Goal: Transaction & Acquisition: Purchase product/service

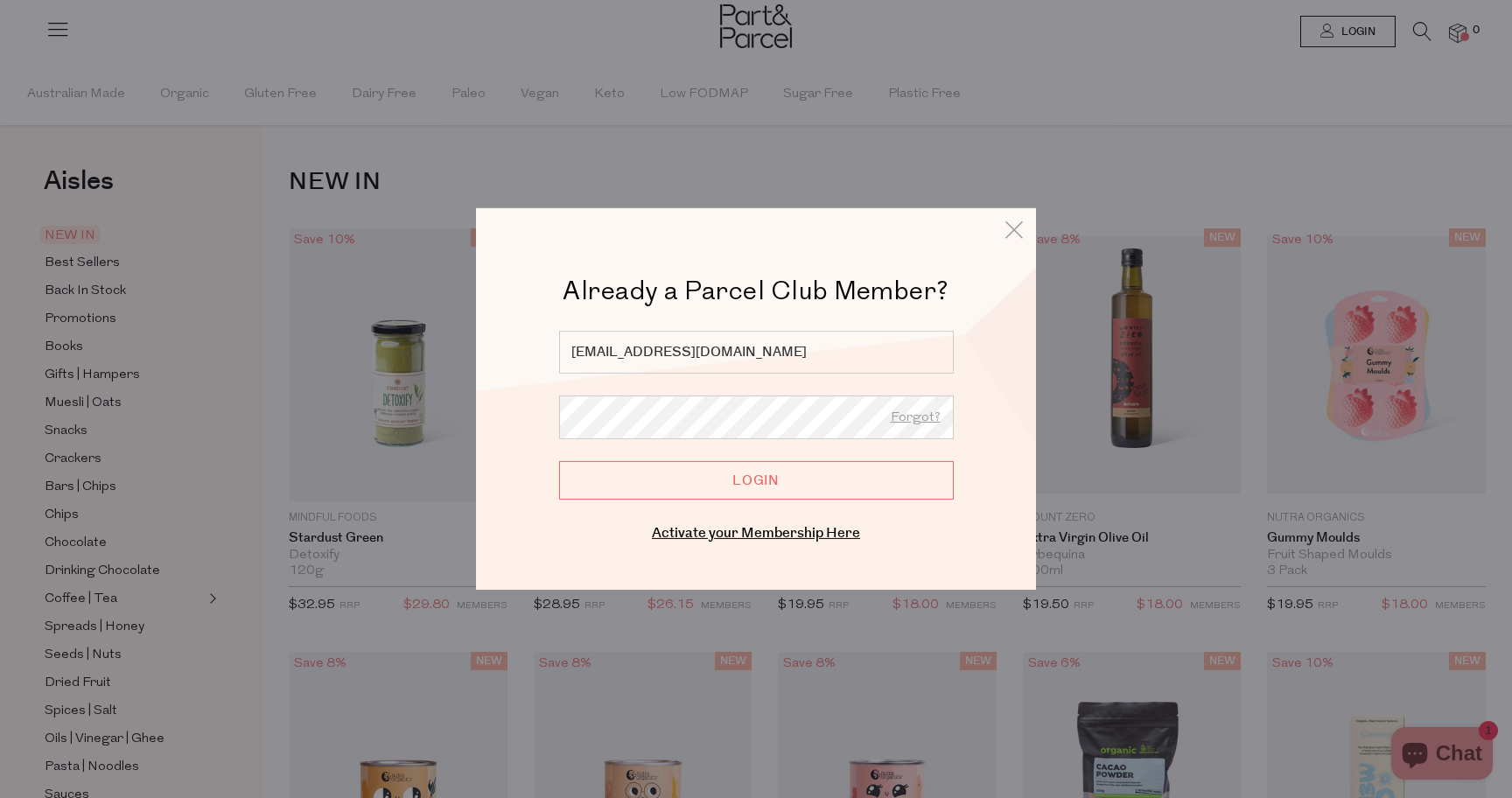
click at [704, 486] on input "Login" at bounding box center [756, 481] width 394 height 39
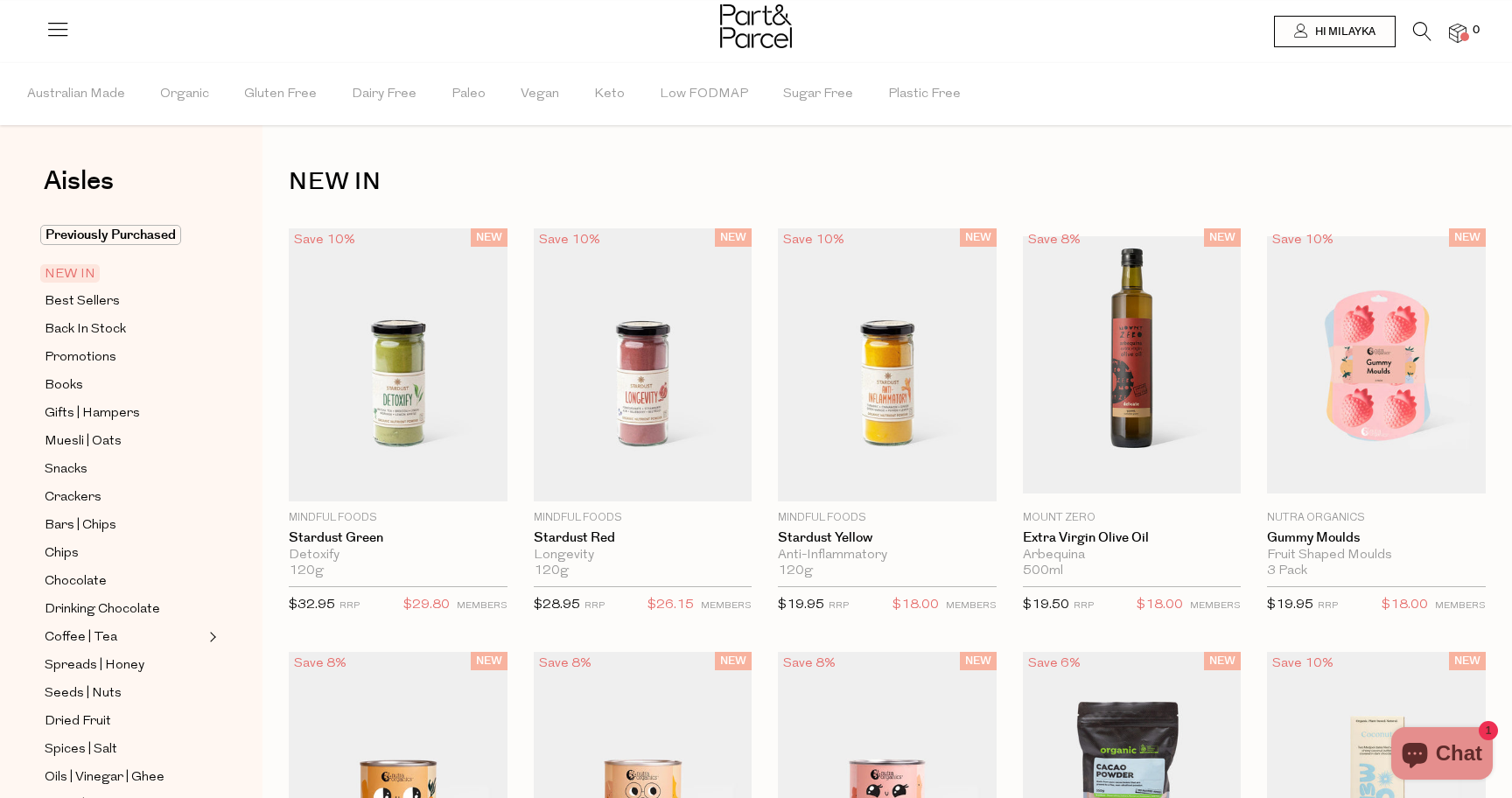
click at [1423, 29] on icon at bounding box center [1422, 31] width 18 height 19
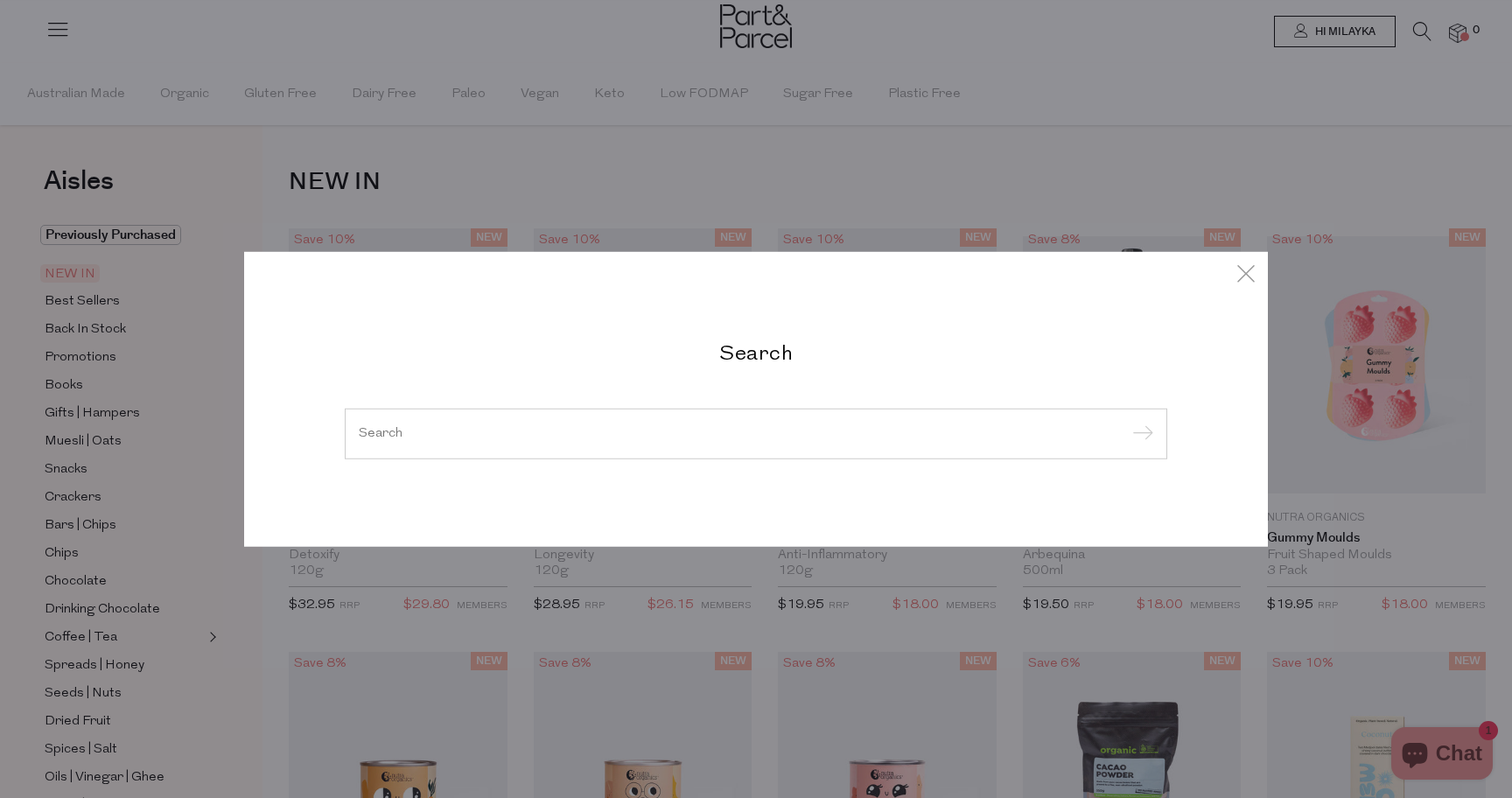
click at [614, 427] on input "search" at bounding box center [756, 433] width 794 height 13
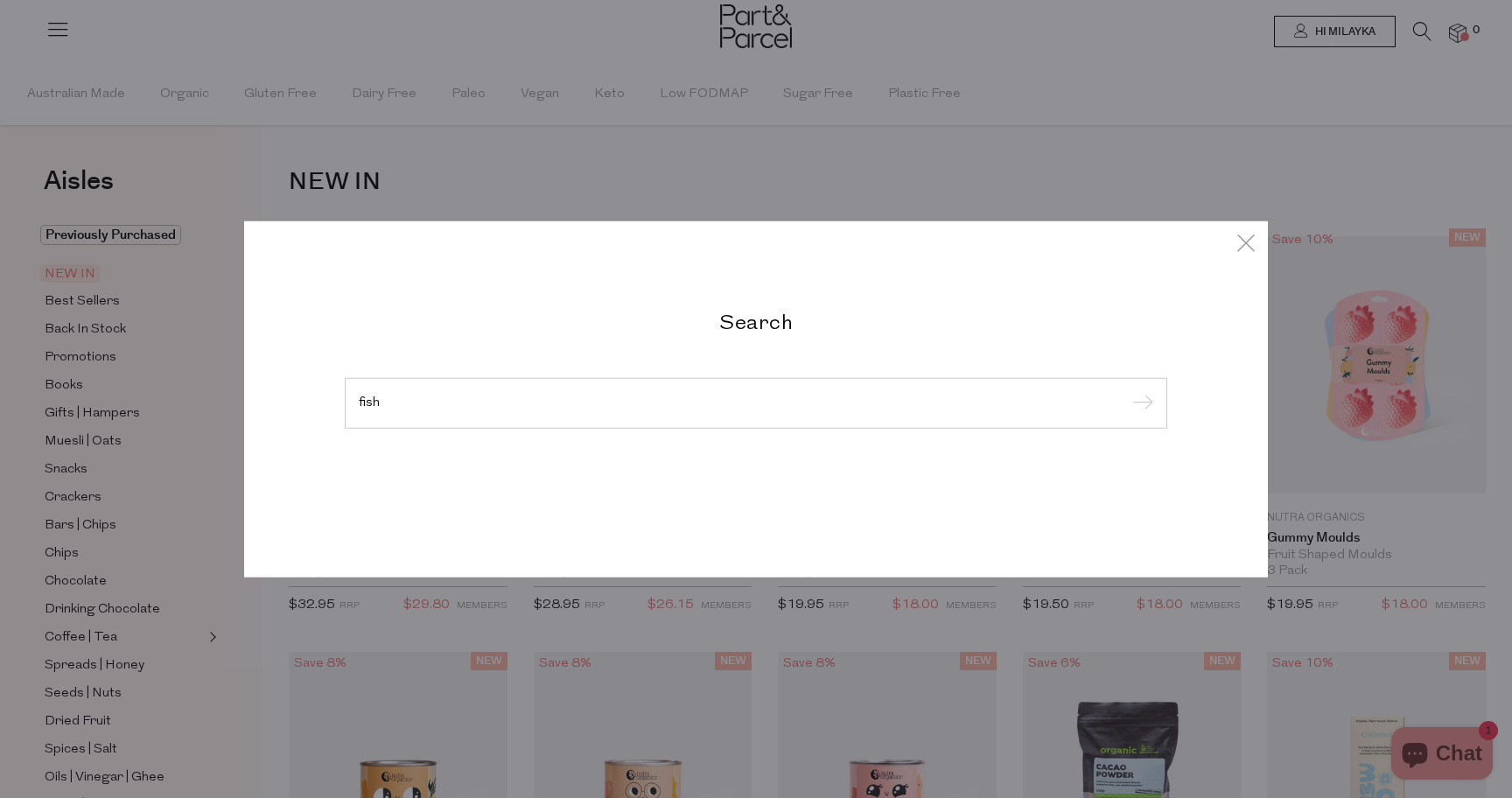
type input "fish"
click at [1127, 391] on input "submit" at bounding box center [1140, 404] width 27 height 27
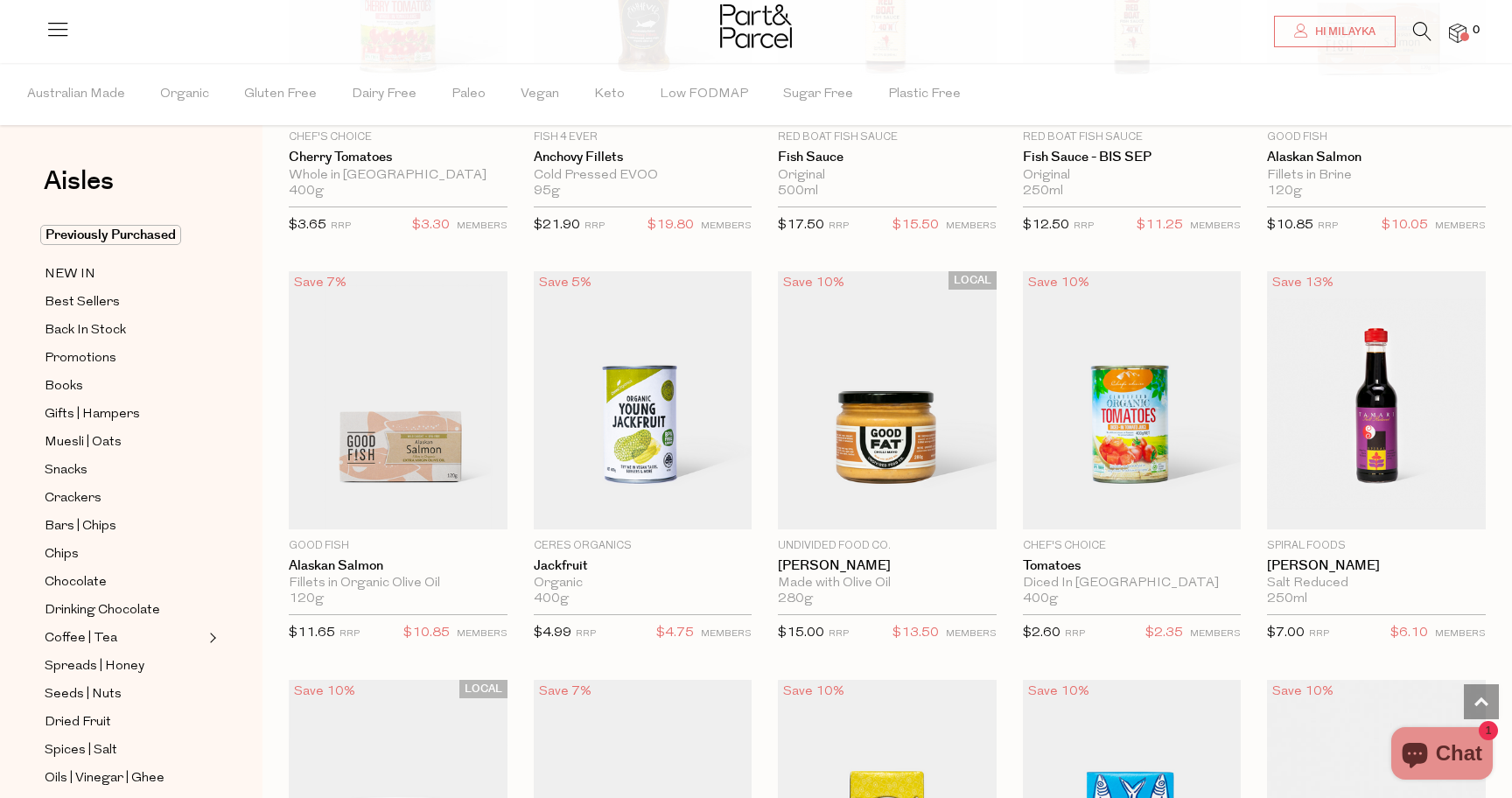
scroll to position [2378, 0]
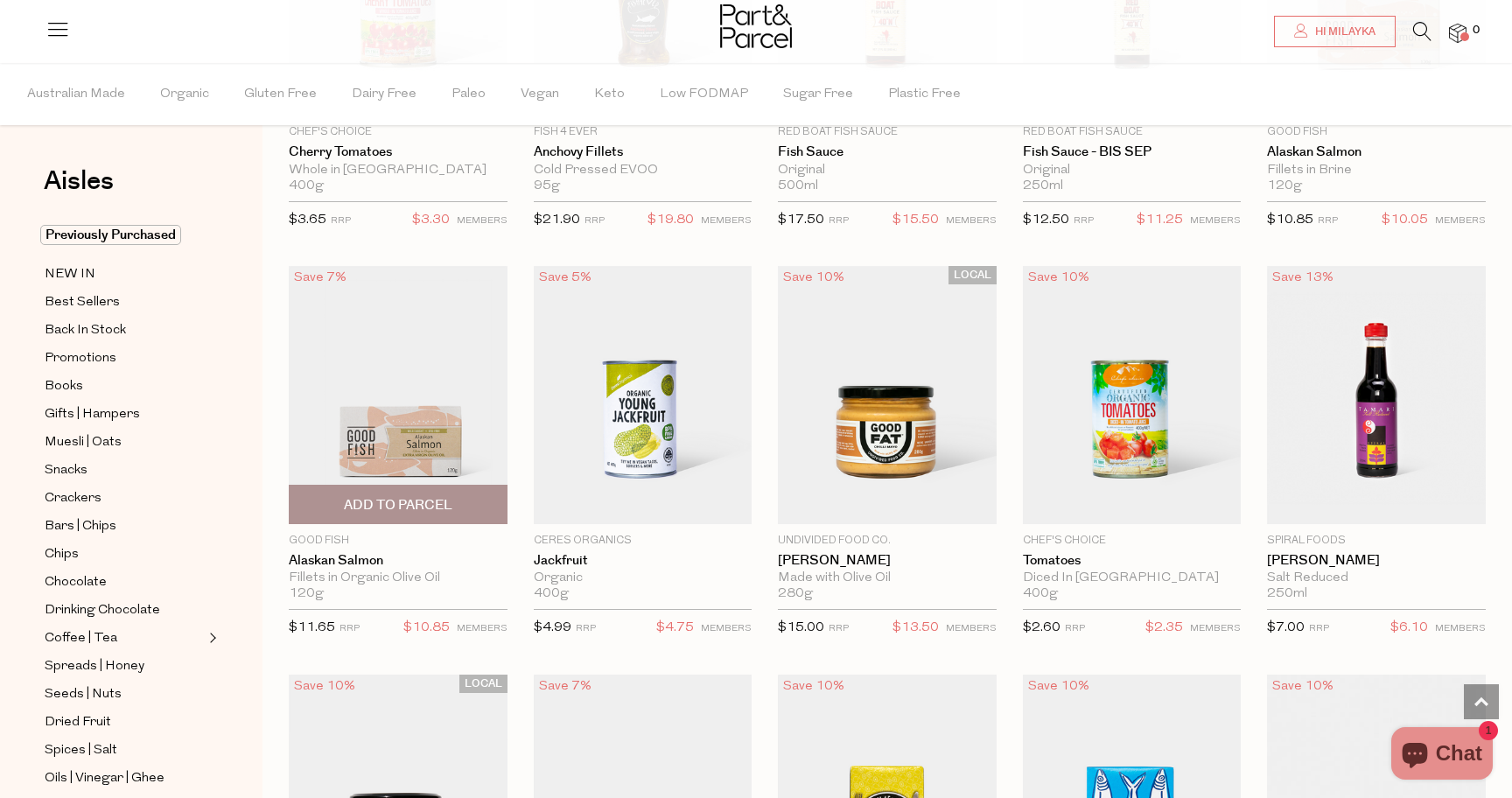
click at [443, 499] on span "Add To Parcel" at bounding box center [398, 506] width 108 height 18
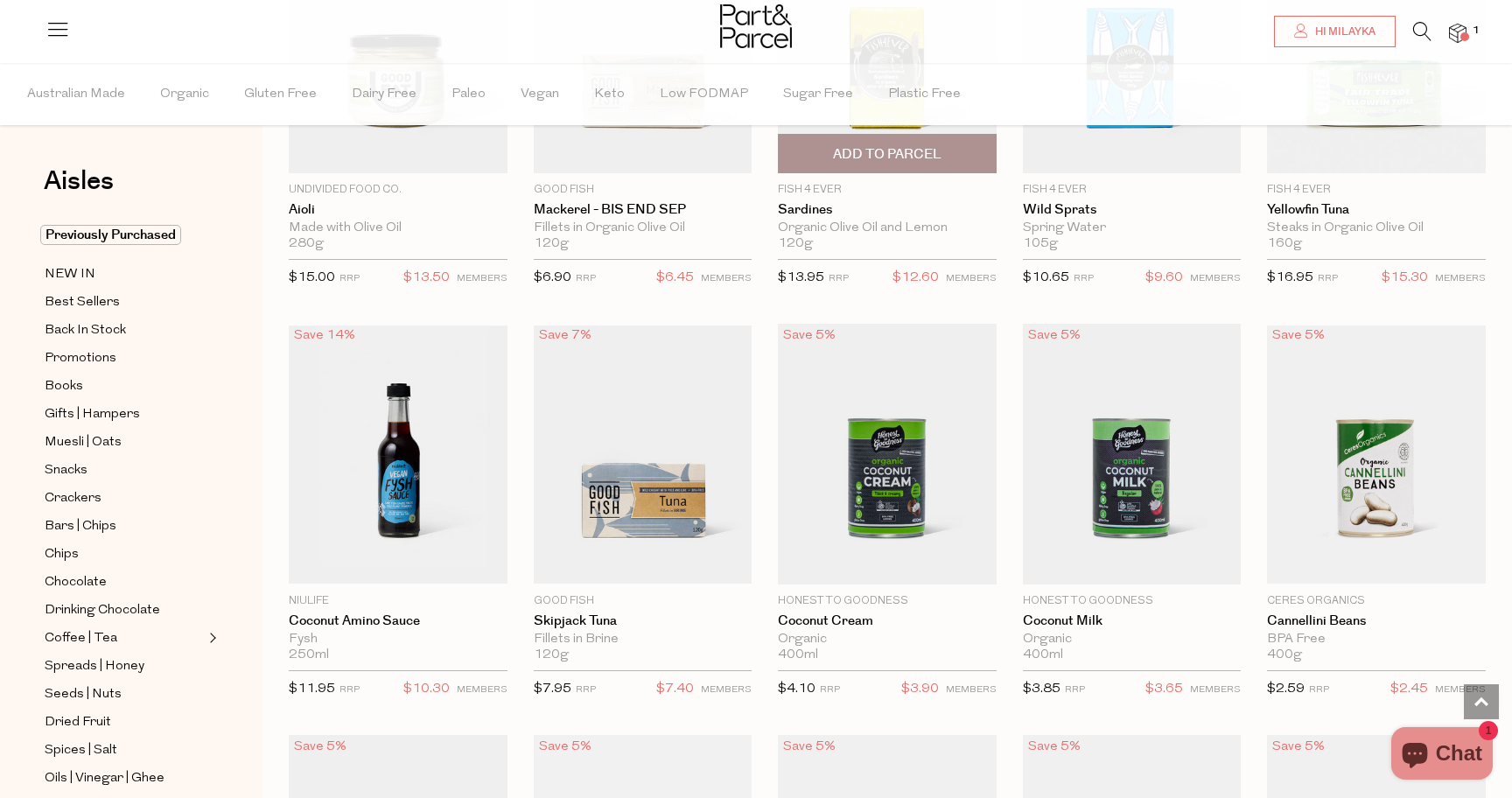
scroll to position [3139, 0]
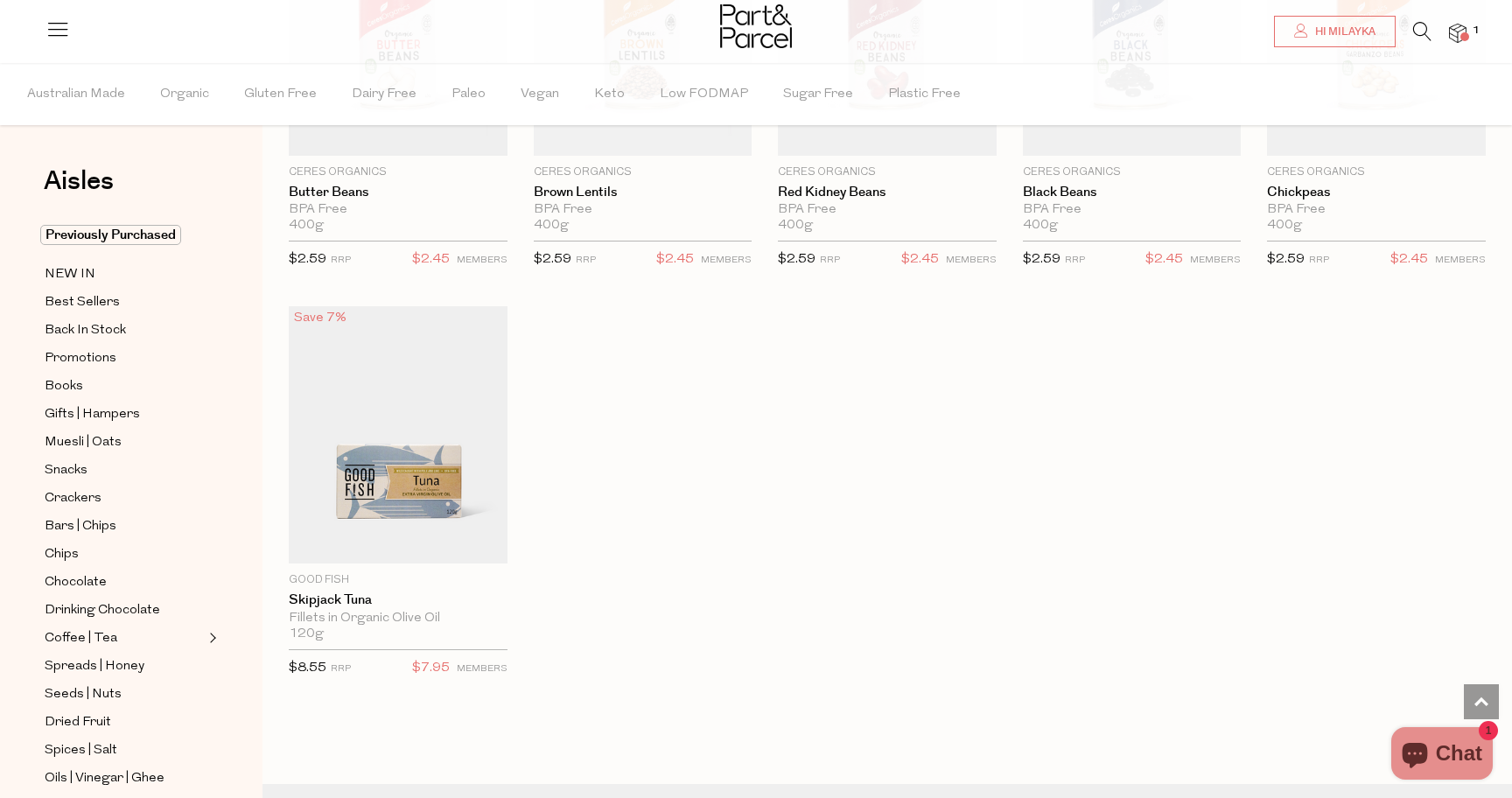
scroll to position [3976, 0]
click at [434, 541] on span "Add To Parcel" at bounding box center [398, 543] width 108 height 18
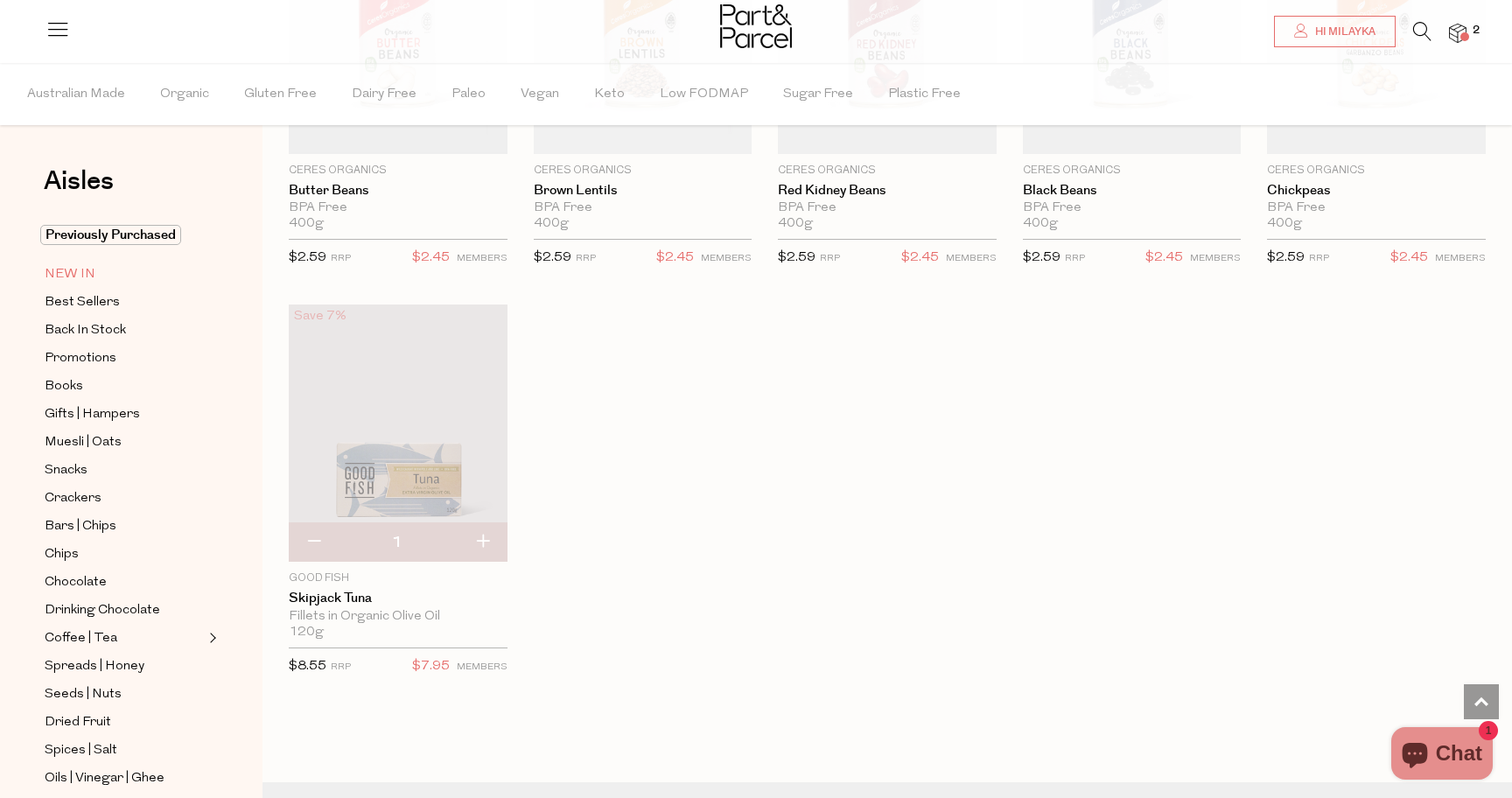
click at [92, 268] on span "NEW IN" at bounding box center [70, 274] width 51 height 21
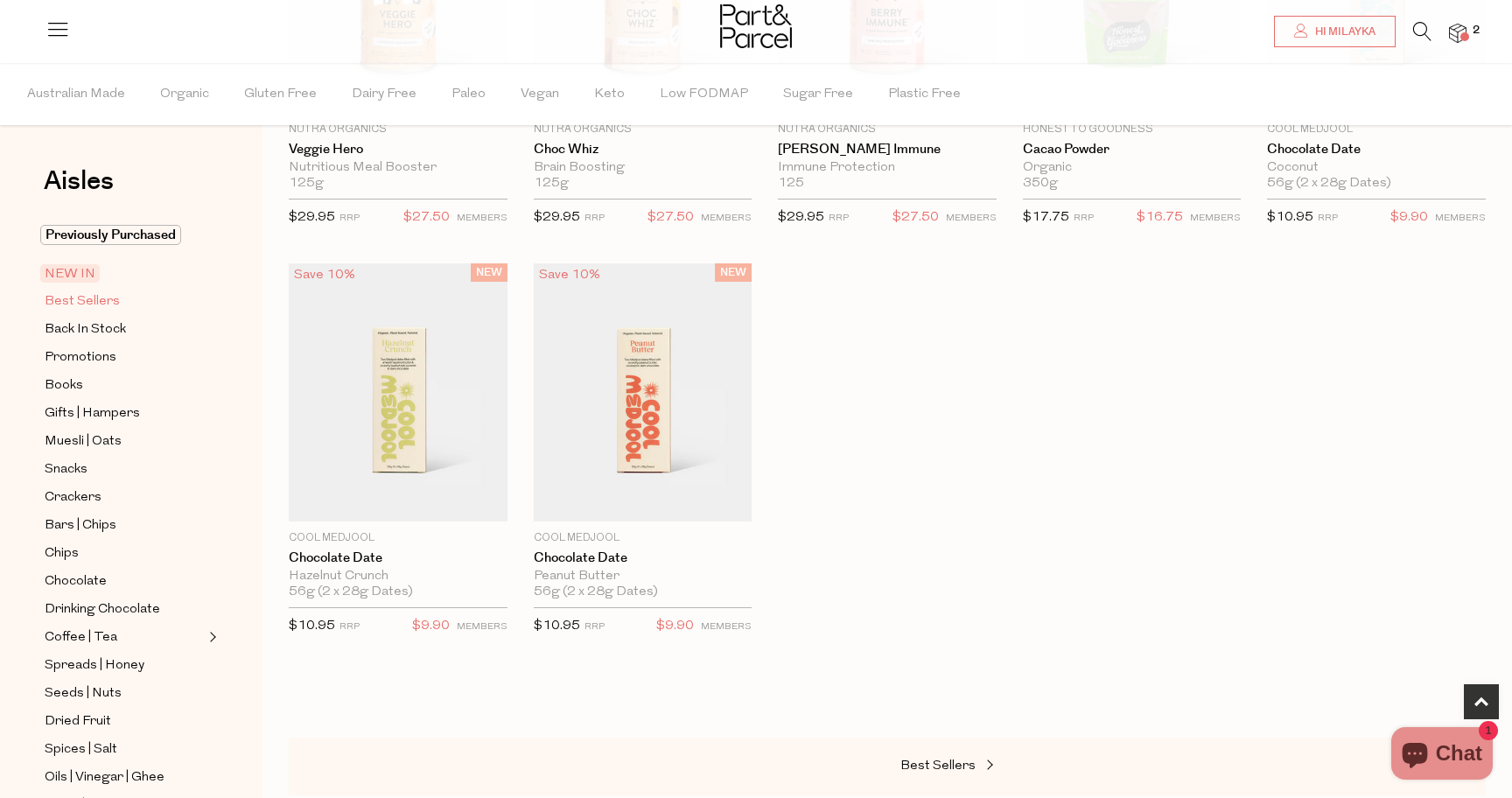
click at [106, 302] on span "Best Sellers" at bounding box center [83, 302] width 75 height 21
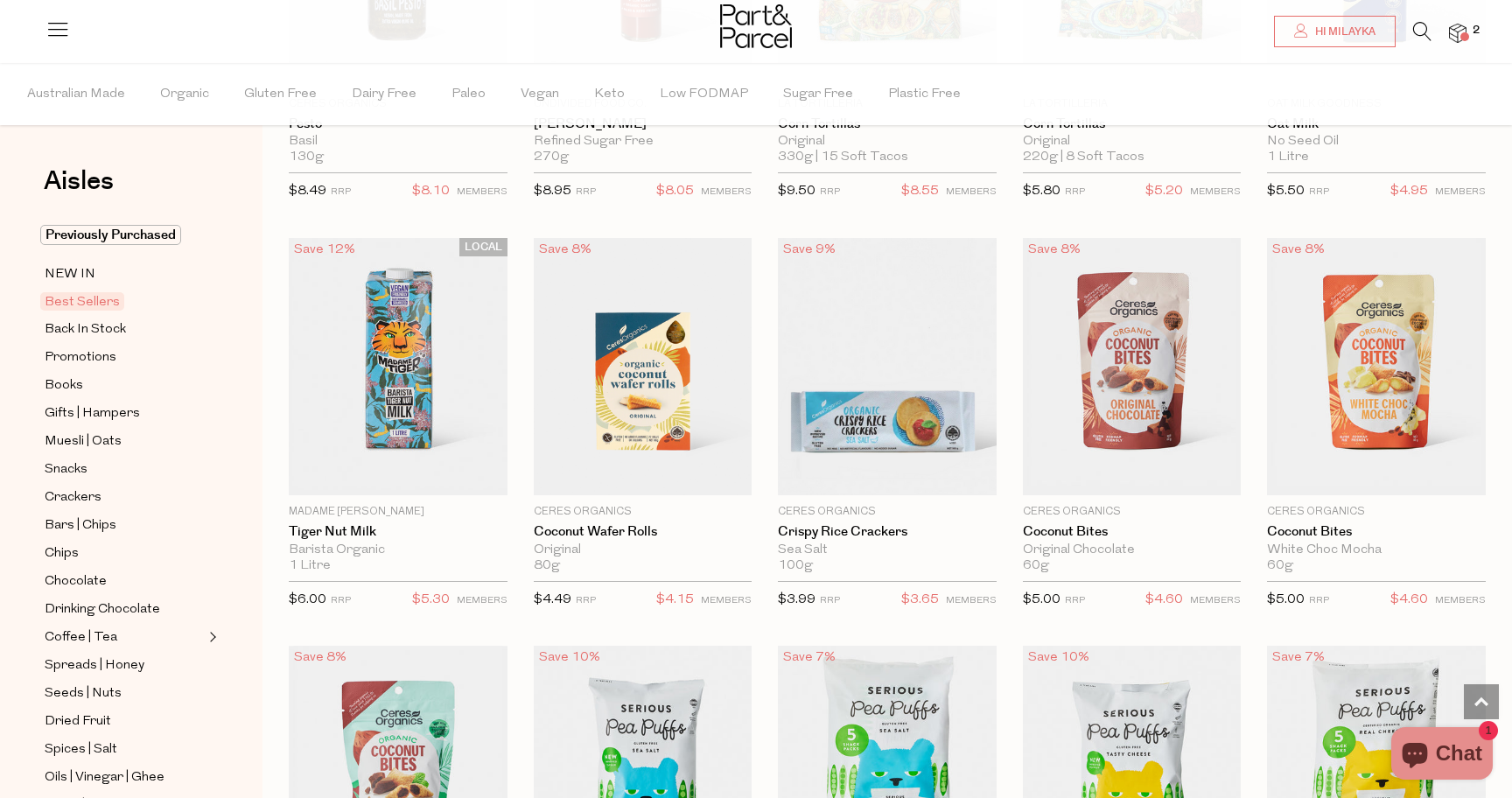
scroll to position [2483, 0]
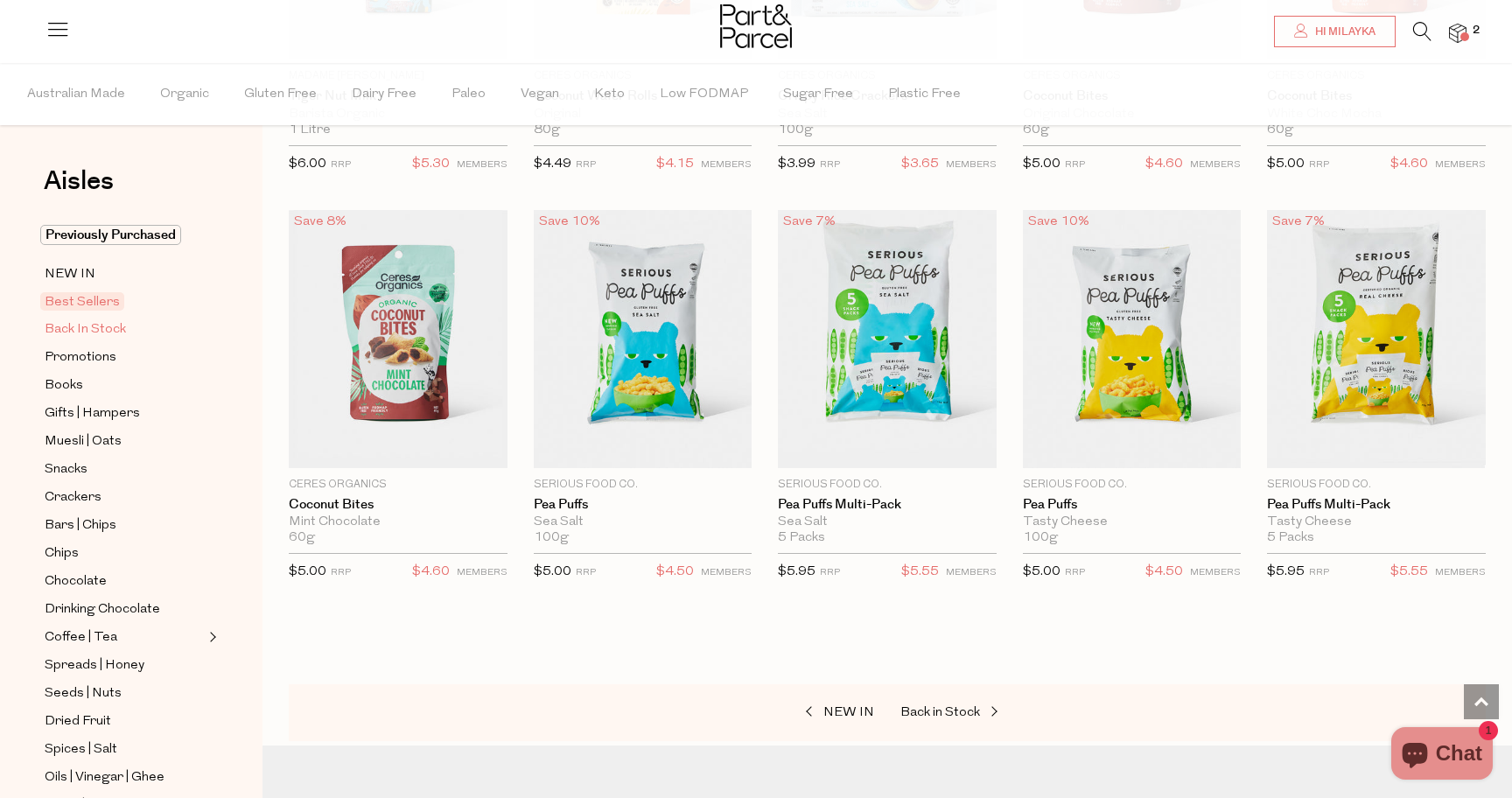
click at [93, 321] on span "Back In Stock" at bounding box center [85, 329] width 82 height 21
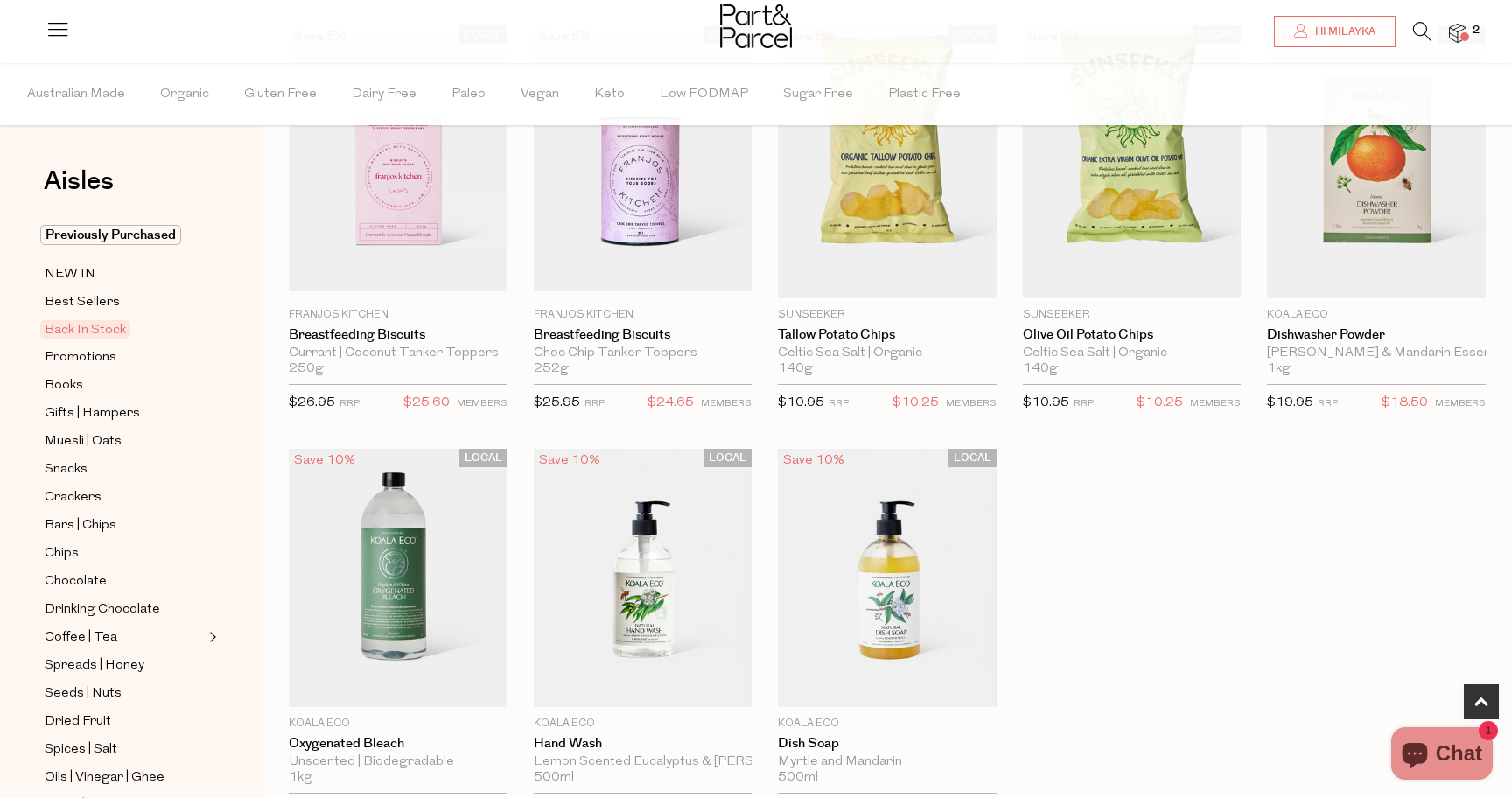
scroll to position [642, 0]
